Goal: Transaction & Acquisition: Purchase product/service

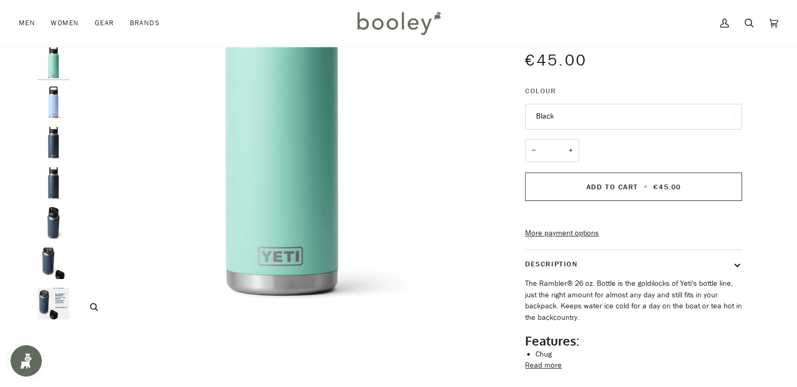
scroll to position [52, 0]
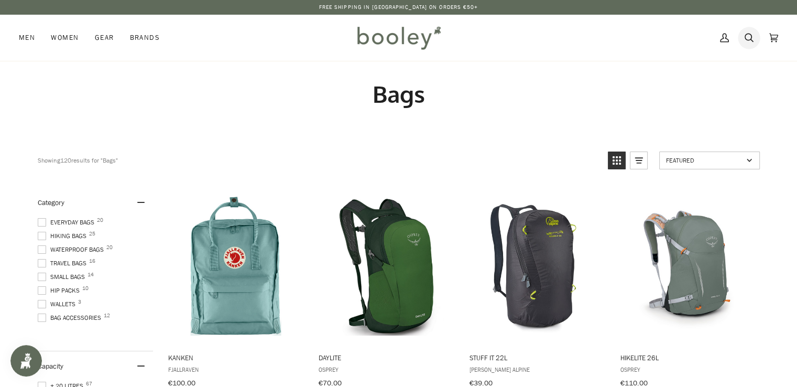
click at [747, 38] on icon at bounding box center [748, 38] width 9 height 16
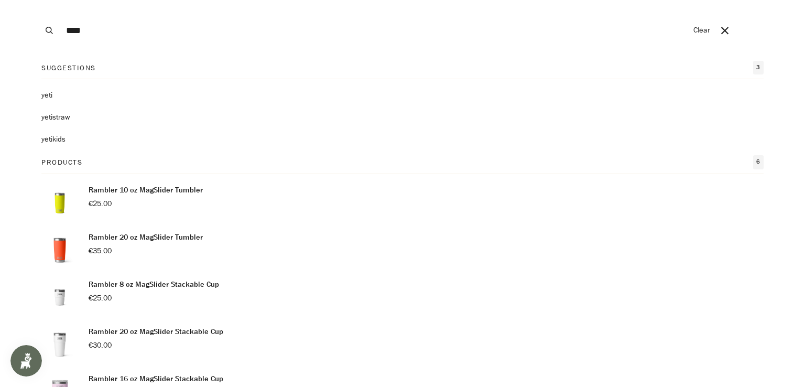
type input "****"
click at [38, 0] on button "Search" at bounding box center [49, 30] width 23 height 61
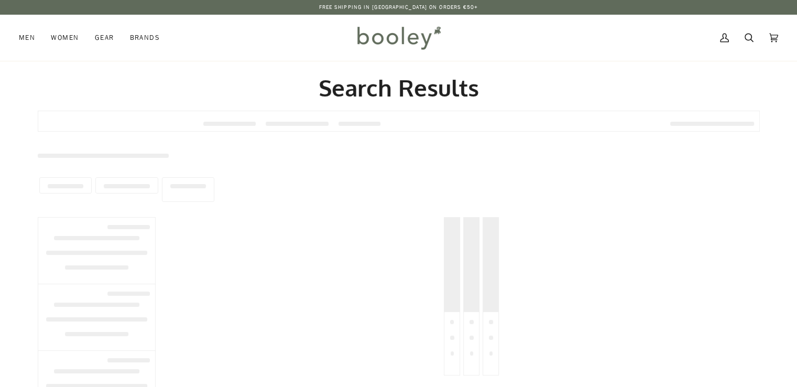
type input "****"
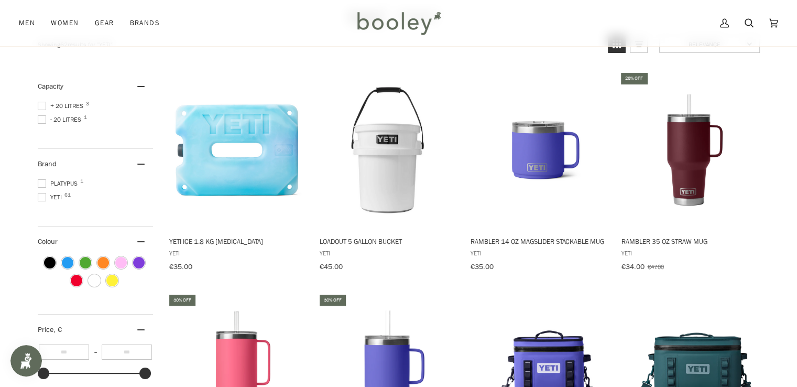
scroll to position [104, 0]
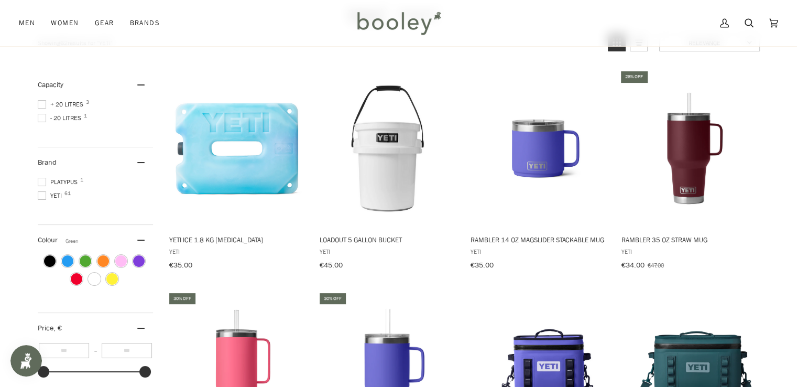
click at [85, 255] on span "Colour: Green" at bounding box center [86, 261] width 12 height 12
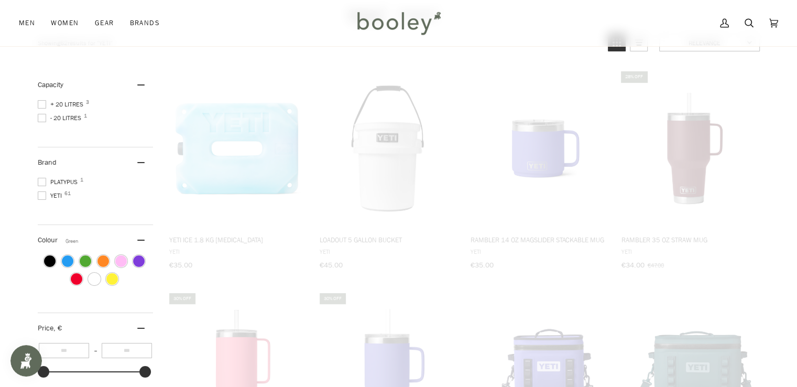
scroll to position [103, 0]
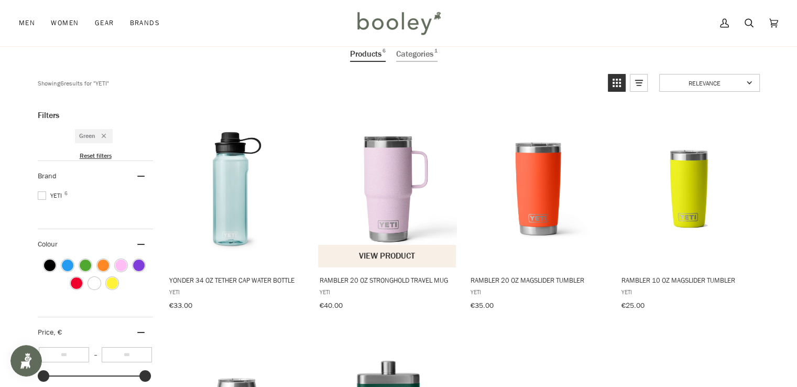
scroll to position [65, 0]
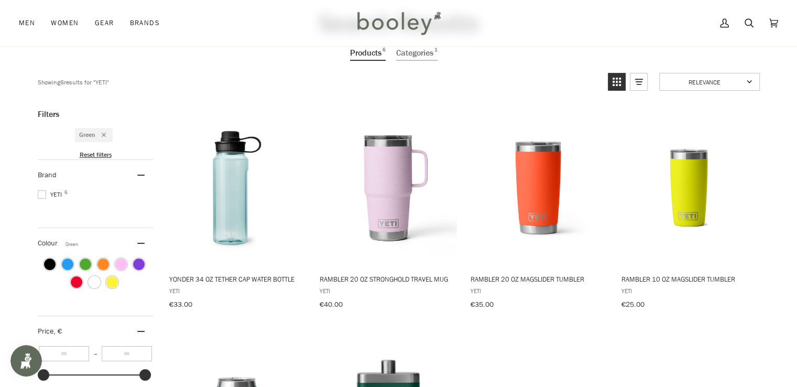
click at [85, 258] on span "Colour: Green" at bounding box center [86, 264] width 12 height 12
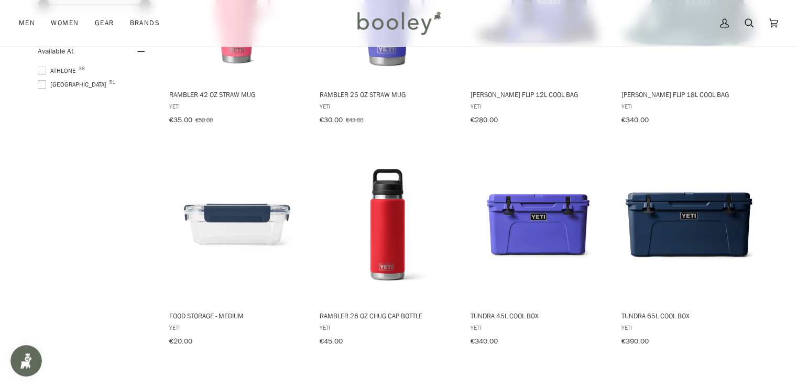
scroll to position [473, 0]
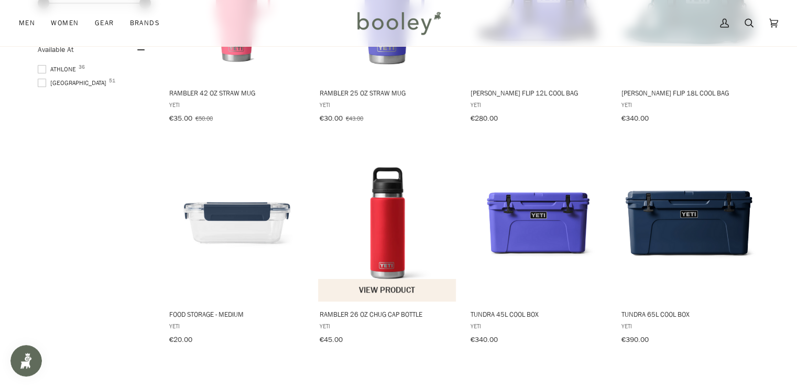
click at [398, 249] on img "Rambler 26 oz Chug Cap Bottle" at bounding box center [387, 222] width 139 height 139
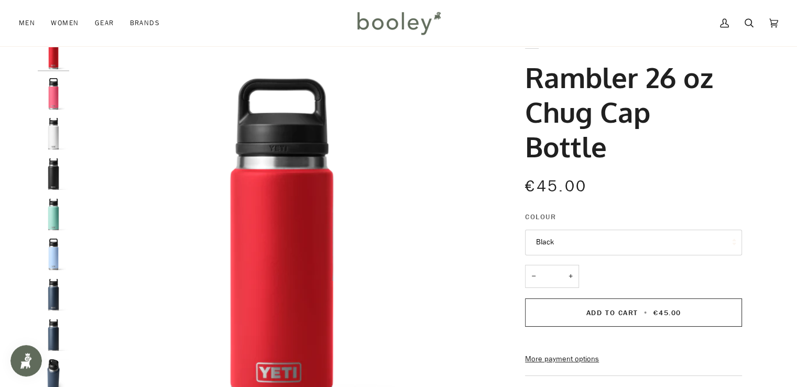
scroll to position [37, 0]
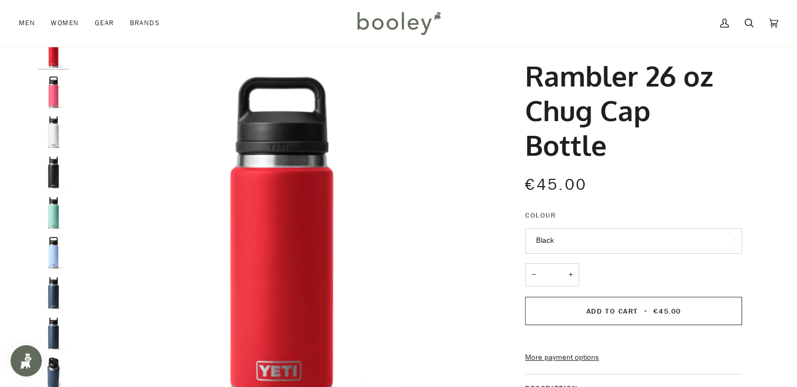
click at [612, 237] on button "Black" at bounding box center [633, 241] width 217 height 26
click at [633, 178] on div "€45.00 Sale • Save" at bounding box center [633, 184] width 217 height 24
